Goal: Task Accomplishment & Management: Complete application form

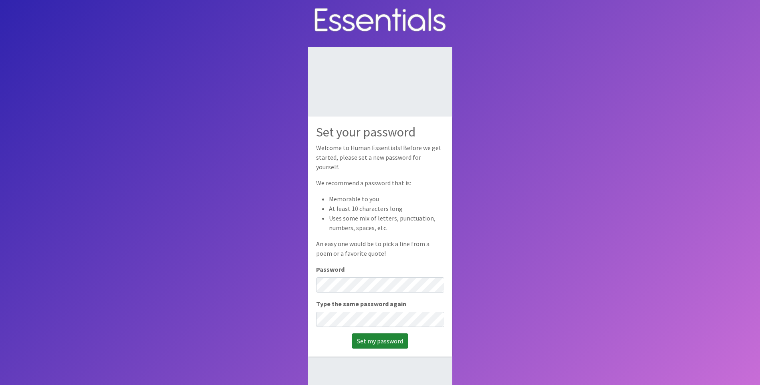
click at [389, 337] on input "Set my password" at bounding box center [380, 341] width 56 height 15
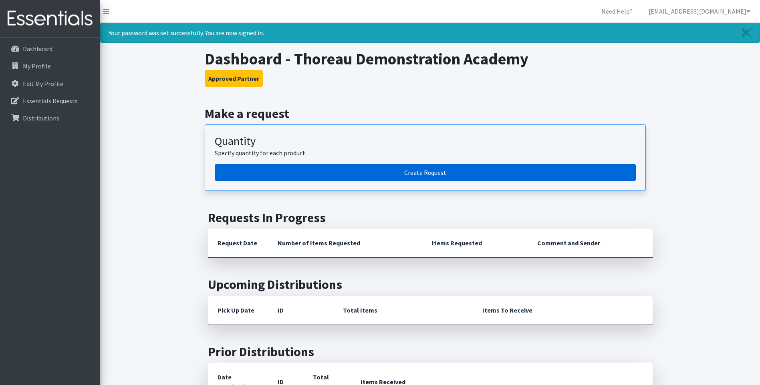
click at [420, 175] on link "Create Request" at bounding box center [425, 172] width 421 height 17
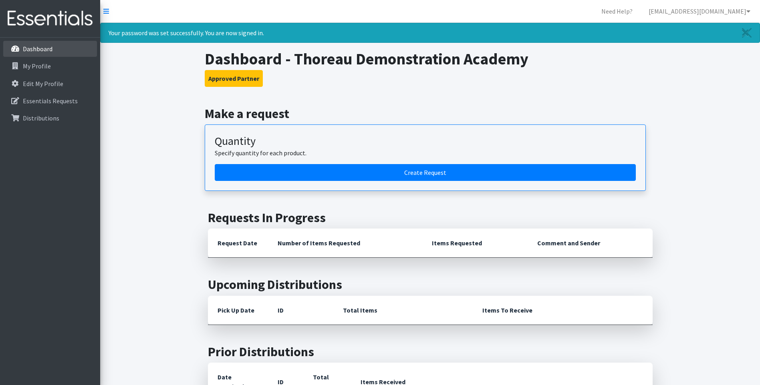
click at [32, 48] on p "Dashboard" at bounding box center [38, 49] width 30 height 8
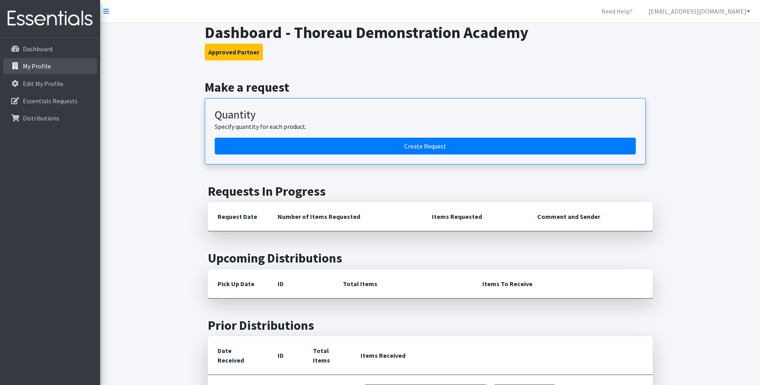
click at [32, 66] on p "My Profile" at bounding box center [37, 66] width 28 height 8
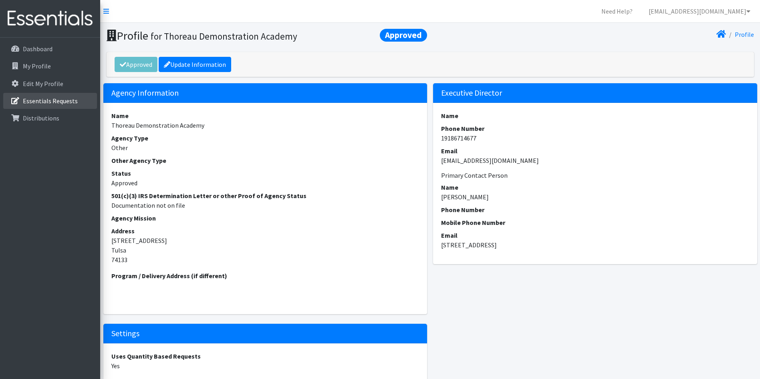
click at [52, 101] on p "Essentials Requests" at bounding box center [50, 101] width 55 height 8
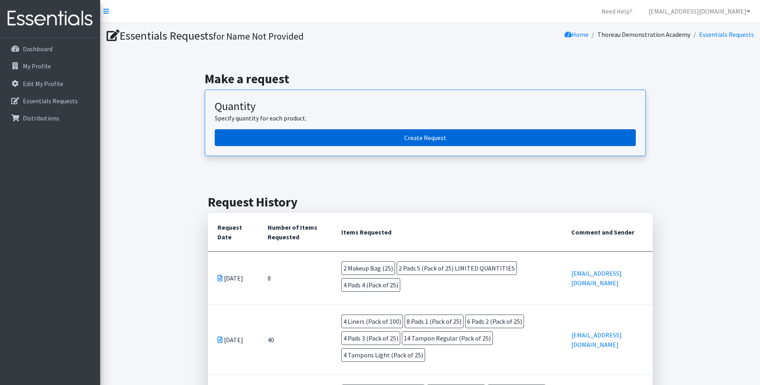
click at [430, 137] on link "Create Request" at bounding box center [425, 137] width 421 height 17
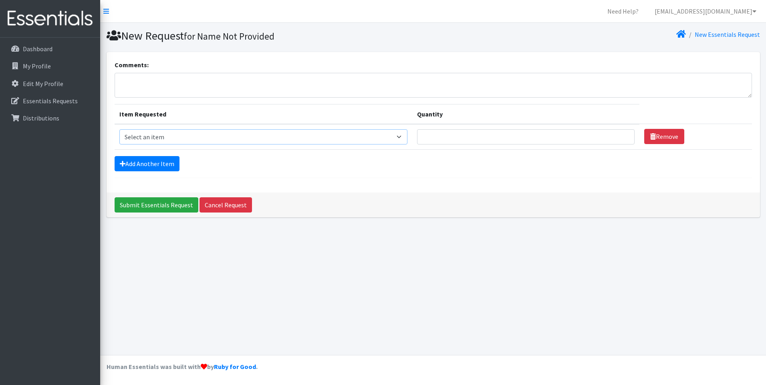
click at [402, 137] on select "Select an item Liners (Pack of 100) Makeup Bag (25) Pads 1 (Pack of 25) Pads 2 …" at bounding box center [263, 136] width 288 height 15
select select "14155"
click at [119, 129] on select "Select an item Liners (Pack of 100) Makeup Bag (25) Pads 1 (Pack of 25) Pads 2 …" at bounding box center [263, 136] width 288 height 15
click at [129, 164] on link "Add Another Item" at bounding box center [147, 163] width 65 height 15
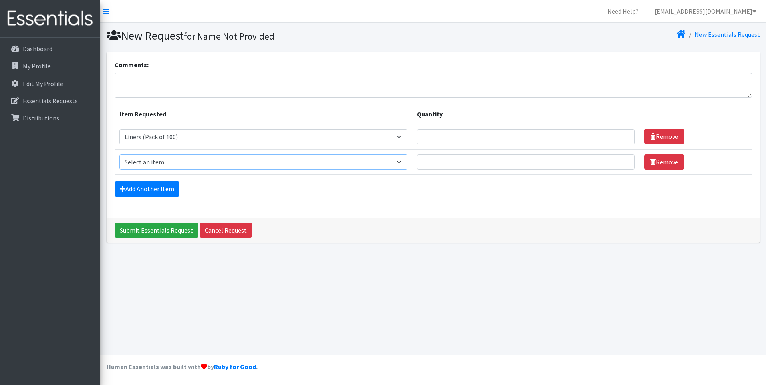
click at [405, 159] on select "Select an item Liners (Pack of 100) Makeup Bag (25) Pads 1 (Pack of 25) Pads 2 …" at bounding box center [263, 162] width 288 height 15
select select "13447"
click at [119, 155] on select "Select an item Liners (Pack of 100) Makeup Bag (25) Pads 1 (Pack of 25) Pads 2 …" at bounding box center [263, 162] width 288 height 15
click at [147, 193] on link "Add Another Item" at bounding box center [147, 188] width 65 height 15
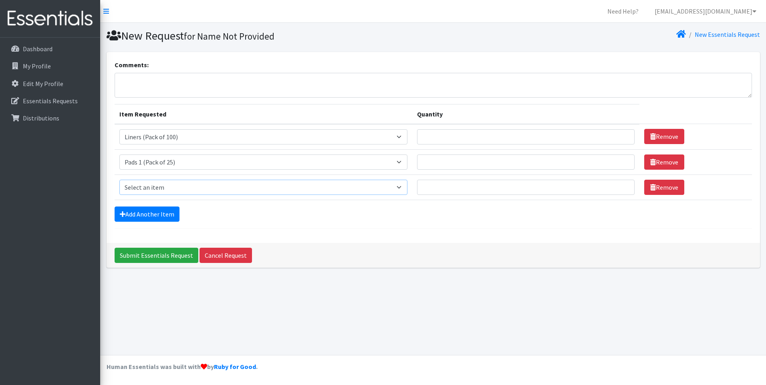
click at [400, 188] on select "Select an item Liners (Pack of 100) Makeup Bag (25) Pads 1 (Pack of 25) Pads 2 …" at bounding box center [263, 187] width 288 height 15
select select "13533"
click at [119, 180] on select "Select an item Liners (Pack of 100) Makeup Bag (25) Pads 1 (Pack of 25) Pads 2 …" at bounding box center [263, 187] width 288 height 15
click at [158, 216] on link "Add Another Item" at bounding box center [147, 214] width 65 height 15
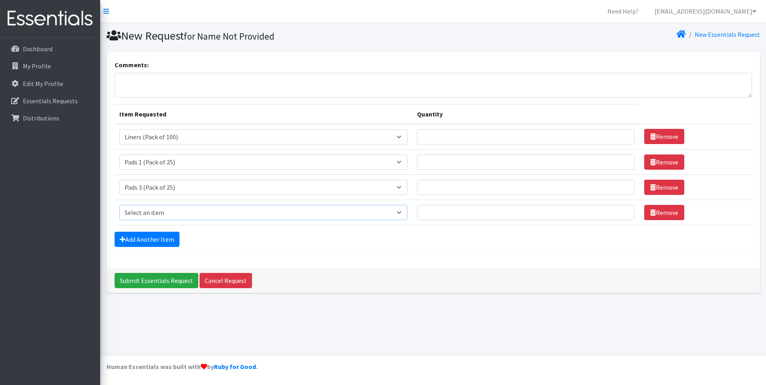
click at [402, 213] on select "Select an item Liners (Pack of 100) Makeup Bag (25) Pads 1 (Pack of 25) Pads 2 …" at bounding box center [263, 212] width 288 height 15
click at [119, 205] on select "Select an item Liners (Pack of 100) Makeup Bag (25) Pads 1 (Pack of 25) Pads 2 …" at bounding box center [263, 212] width 288 height 15
click at [400, 211] on select "Select an item Liners (Pack of 100) Makeup Bag (25) Pads 1 (Pack of 25) Pads 2 …" at bounding box center [263, 212] width 288 height 15
select select "13531"
click at [119, 205] on select "Select an item Liners (Pack of 100) Makeup Bag (25) Pads 1 (Pack of 25) Pads 2 …" at bounding box center [263, 212] width 288 height 15
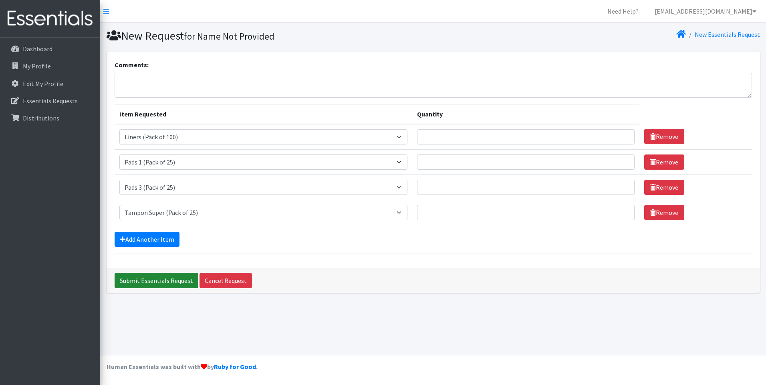
click at [156, 279] on input "Submit Essentials Request" at bounding box center [157, 280] width 84 height 15
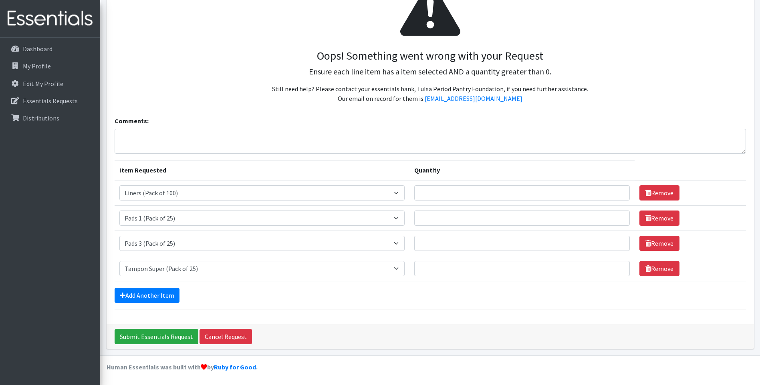
scroll to position [97, 0]
type input "1"
click at [616, 195] on input "1" at bounding box center [521, 192] width 215 height 15
click at [616, 217] on input "1" at bounding box center [521, 217] width 215 height 15
type input "2"
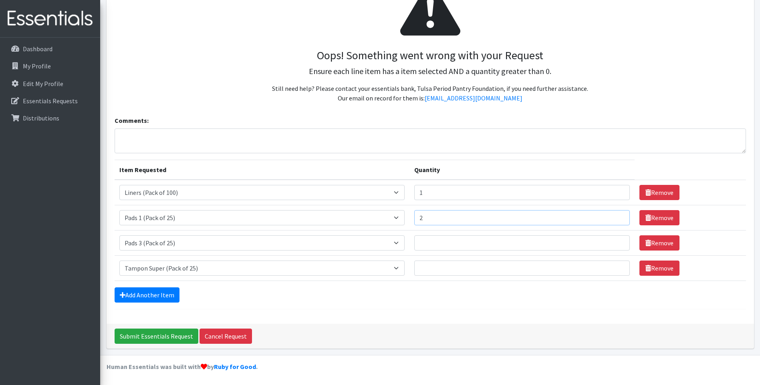
click at [616, 217] on input "2" at bounding box center [521, 217] width 215 height 15
click at [613, 240] on input "1" at bounding box center [521, 242] width 215 height 15
type input "2"
click at [613, 240] on input "2" at bounding box center [521, 242] width 215 height 15
type input "1"
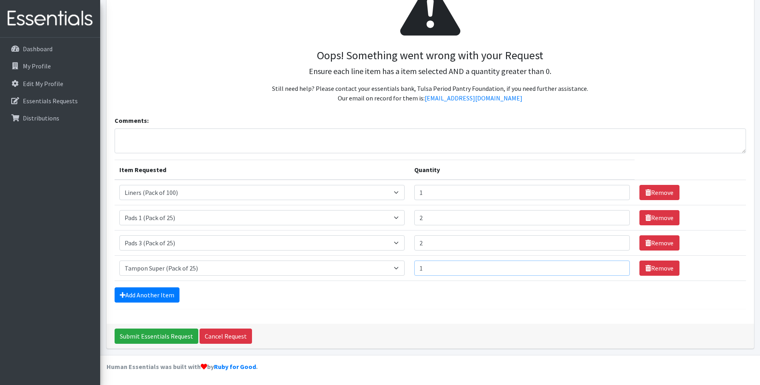
click at [615, 265] on input "1" at bounding box center [521, 268] width 215 height 15
click at [152, 342] on input "Submit Essentials Request" at bounding box center [157, 336] width 84 height 15
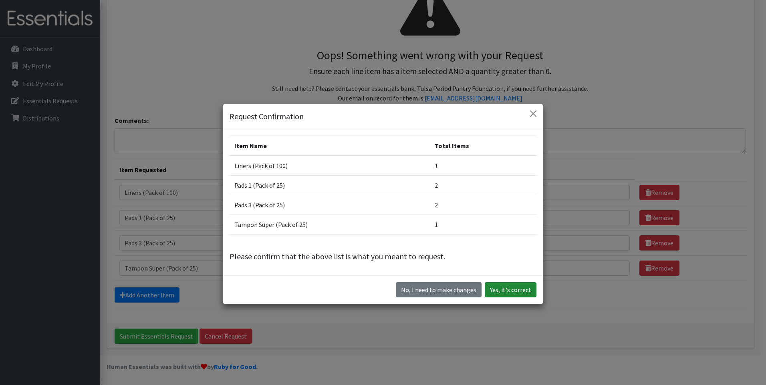
click at [513, 292] on button "Yes, it's correct" at bounding box center [510, 289] width 52 height 15
